Goal: Feedback & Contribution: Contribute content

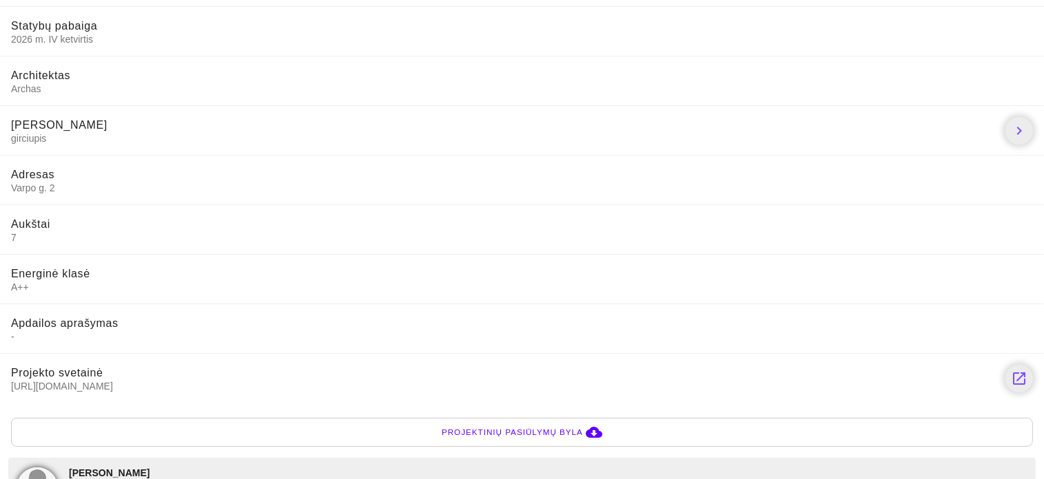
scroll to position [452, 0]
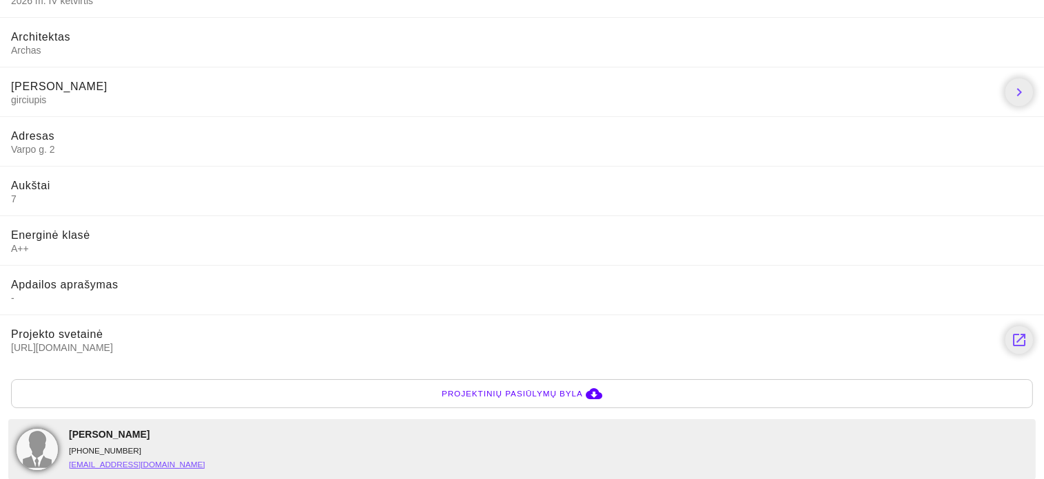
drag, startPoint x: 11, startPoint y: 344, endPoint x: 127, endPoint y: 342, distance: 116.4
click at [127, 342] on span "https://zaliasiskalnas.lt/" at bounding box center [502, 348] width 983 height 12
copy span "https://zaliasiskalnas.lt/"
click at [173, 357] on li "Projekto svetainė https://zaliasiskalnas.lt/ launch" at bounding box center [522, 340] width 1044 height 50
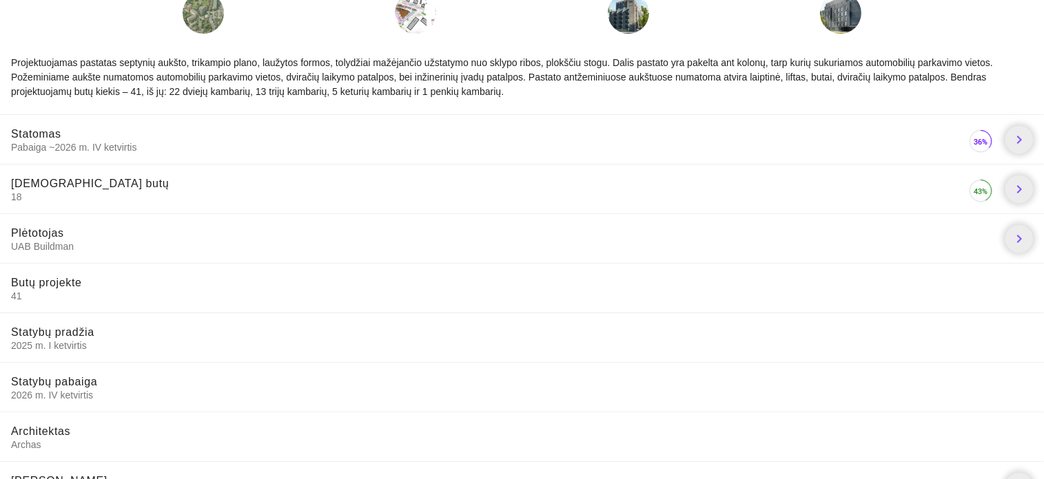
scroll to position [0, 0]
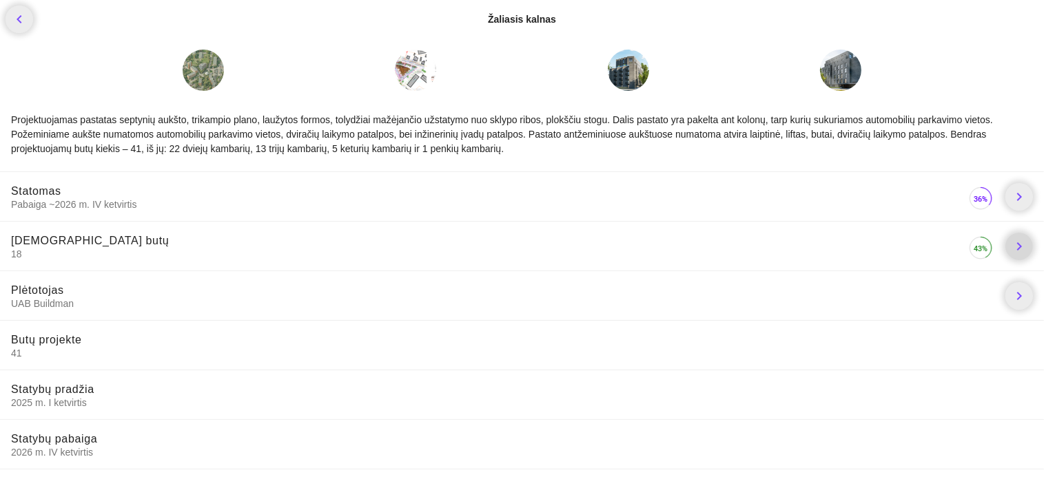
click at [1019, 245] on icon "chevron_right" at bounding box center [1018, 246] width 17 height 17
click at [1017, 195] on icon "chevron_right" at bounding box center [1018, 197] width 17 height 17
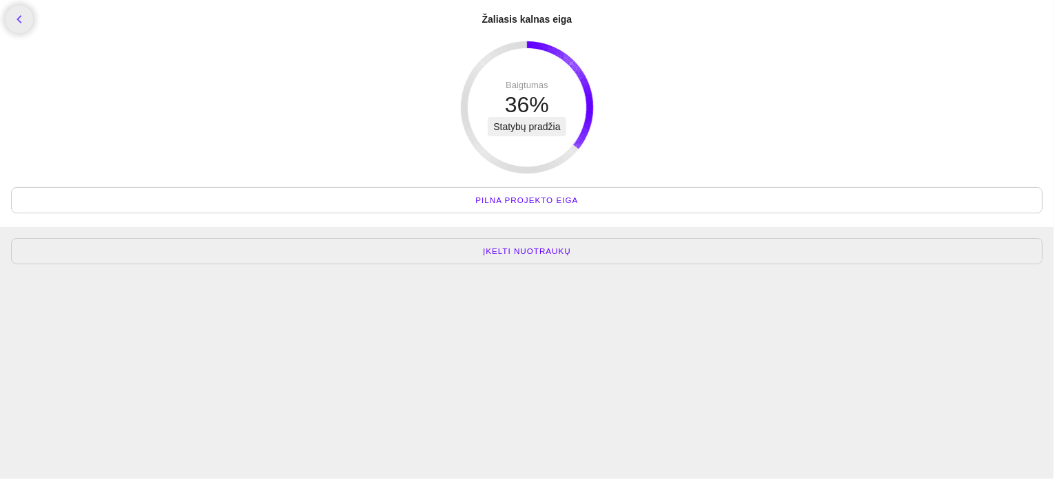
click at [521, 247] on span "Įkelti nuotraukų" at bounding box center [527, 252] width 88 height 14
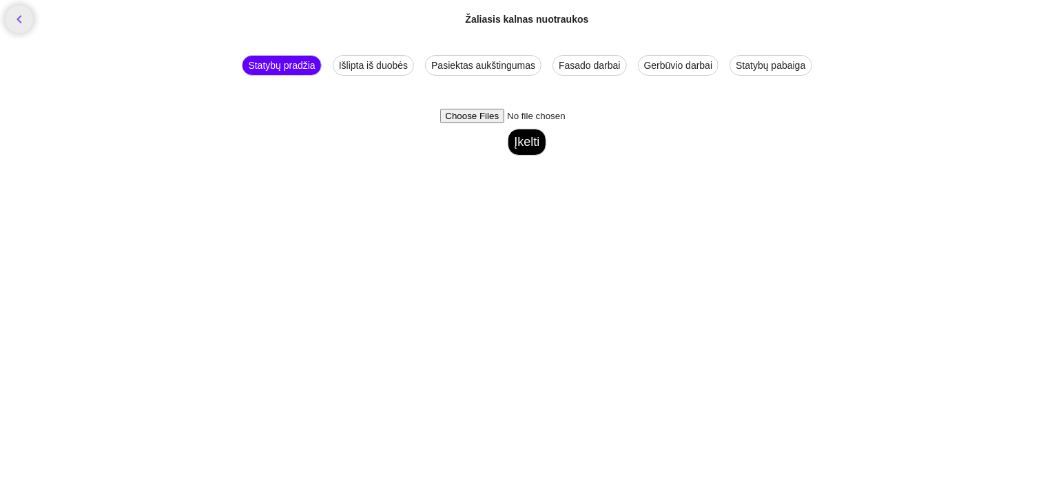
click at [379, 64] on div "Išlipta iš duobės" at bounding box center [373, 65] width 81 height 21
click at [526, 143] on button "Įkelti" at bounding box center [527, 142] width 38 height 27
